Goal: Check status: Check status

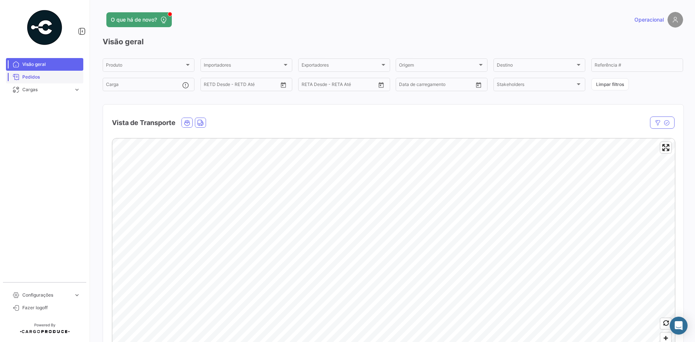
click at [50, 76] on span "Pedidos" at bounding box center [51, 77] width 58 height 7
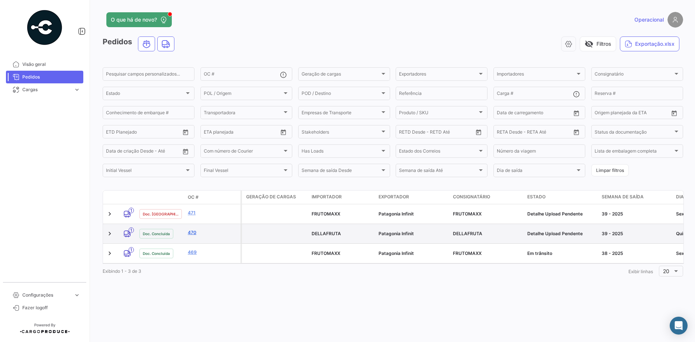
click at [189, 230] on link "470" at bounding box center [213, 232] width 50 height 7
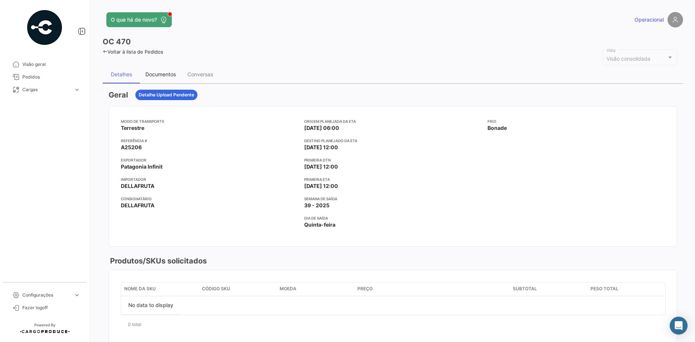
click at [157, 76] on div "Documentos" at bounding box center [160, 74] width 31 height 6
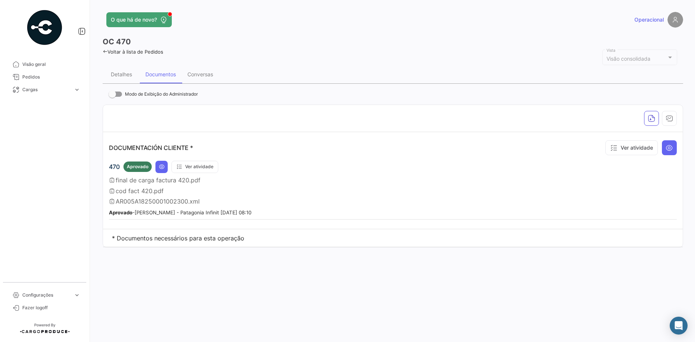
click at [165, 182] on span "final de carga factura 420.pdf" at bounding box center [158, 179] width 85 height 7
click at [163, 167] on icon at bounding box center [162, 167] width 6 height 6
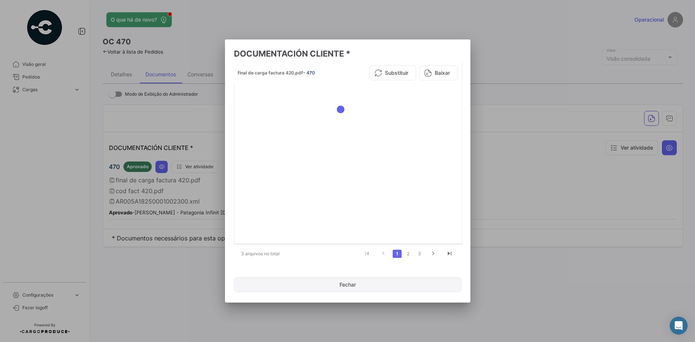
click at [370, 286] on button "Fechar" at bounding box center [348, 284] width 228 height 15
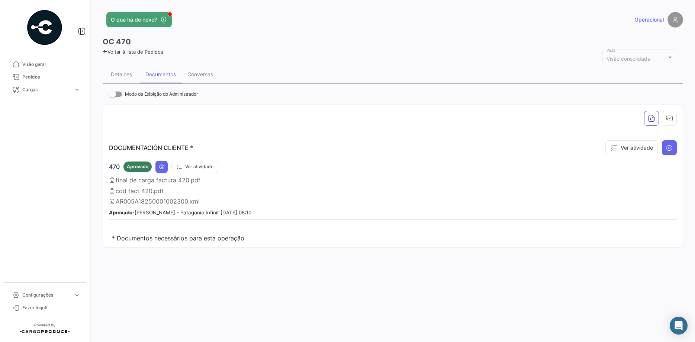
click at [176, 200] on span "AR005A18250001002300.xml" at bounding box center [158, 201] width 84 height 7
click at [283, 181] on div "final de carga factura 420.pdf" at bounding box center [393, 179] width 568 height 7
click at [58, 74] on span "Pedidos" at bounding box center [51, 77] width 58 height 7
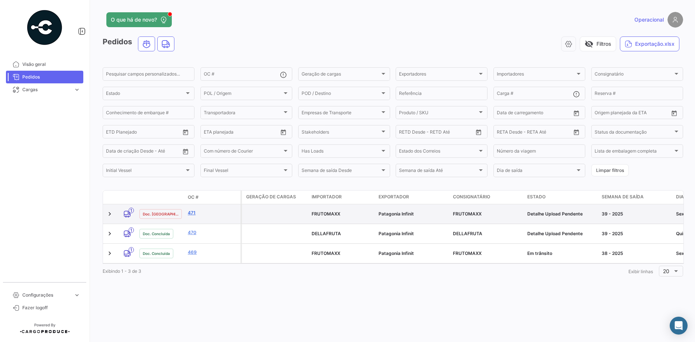
click at [194, 211] on link "471" at bounding box center [213, 212] width 50 height 7
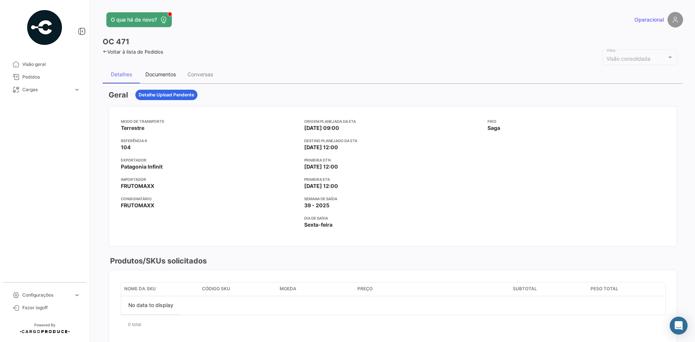
click at [147, 71] on div "Documentos" at bounding box center [161, 74] width 42 height 18
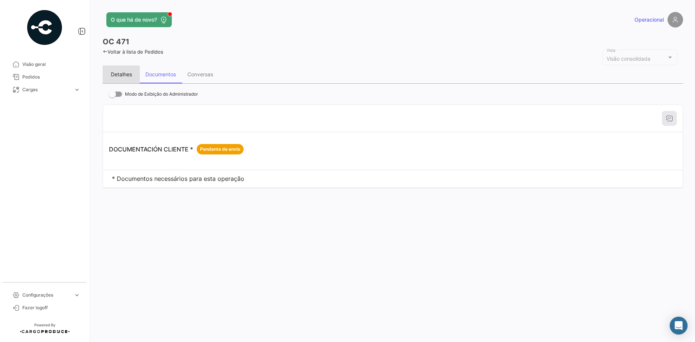
click at [115, 76] on div "Detalhes" at bounding box center [121, 74] width 21 height 6
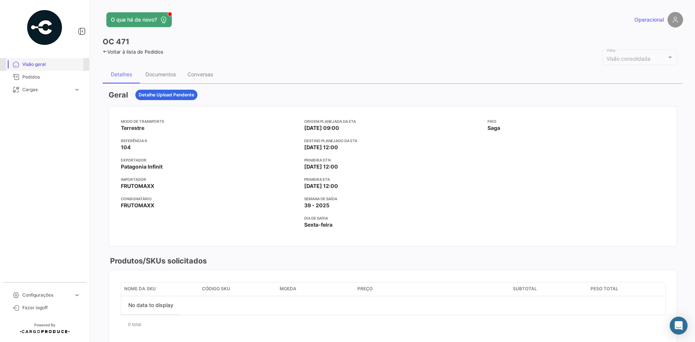
click at [36, 68] on link "Visão geral" at bounding box center [44, 64] width 77 height 13
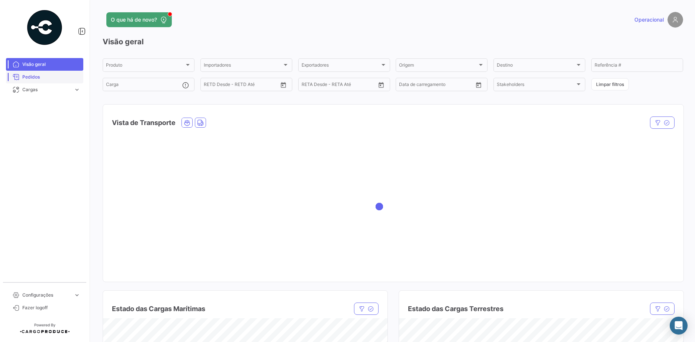
click at [49, 78] on span "Pedidos" at bounding box center [51, 77] width 58 height 7
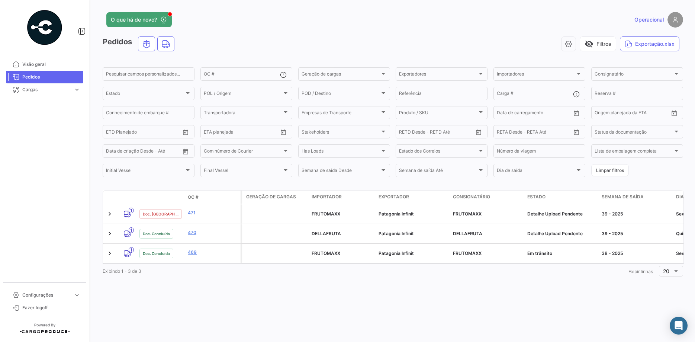
click at [247, 264] on div "Exibindo 1 - 3 de 3 1 Exibir linhas 20" at bounding box center [393, 270] width 581 height 13
